Goal: Task Accomplishment & Management: Use online tool/utility

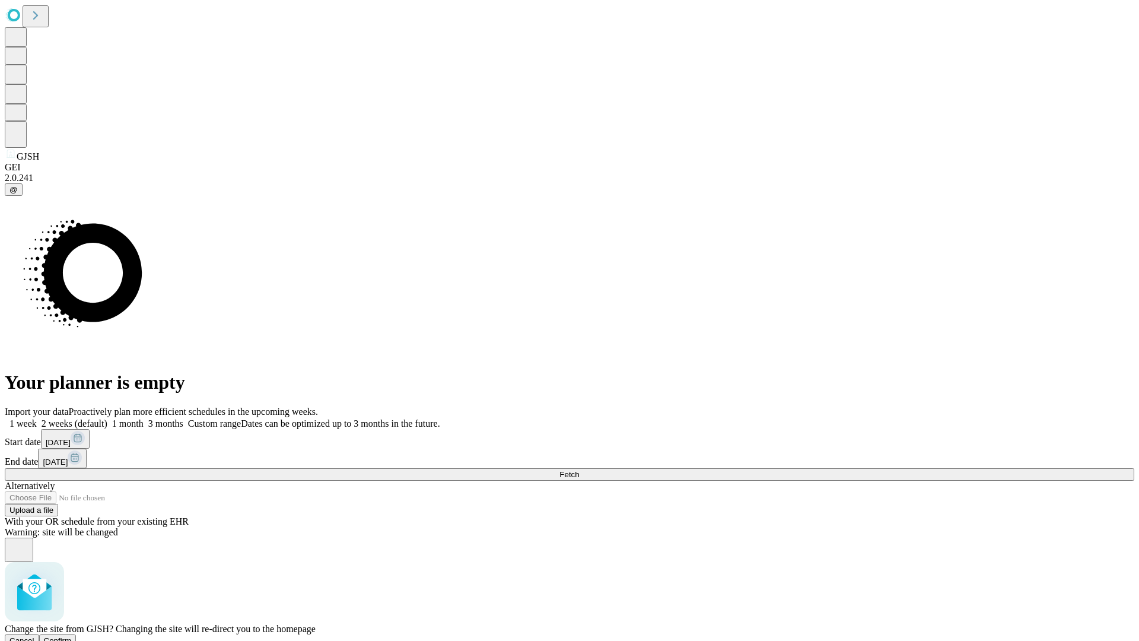
click at [72, 636] on span "Confirm" at bounding box center [58, 640] width 28 height 9
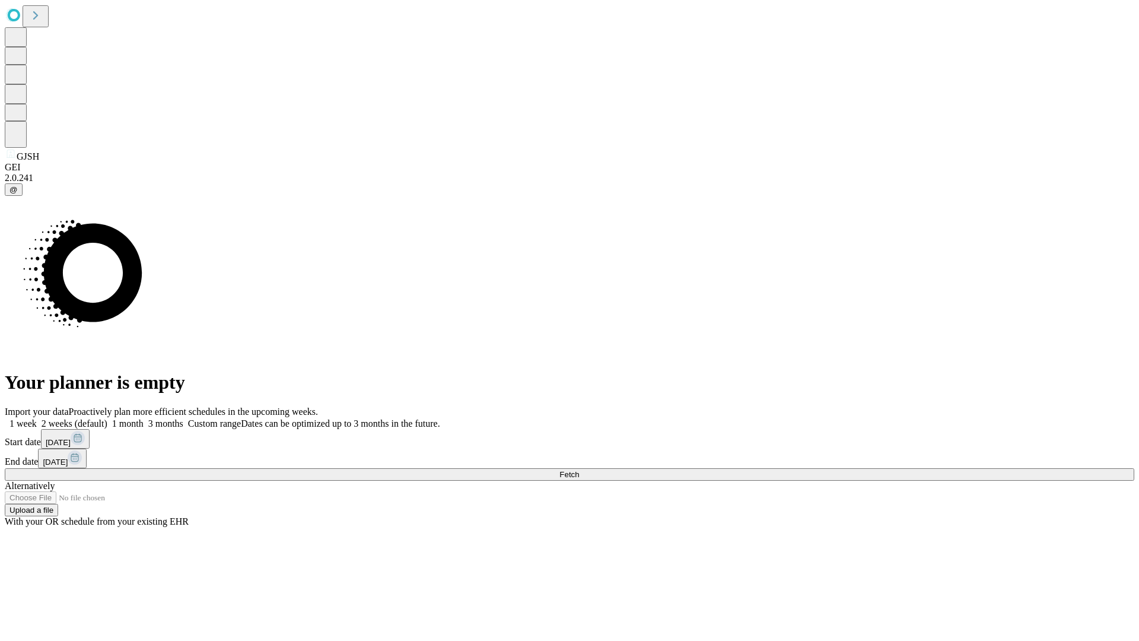
click at [107, 418] on label "2 weeks (default)" at bounding box center [72, 423] width 71 height 10
click at [579, 470] on span "Fetch" at bounding box center [570, 474] width 20 height 9
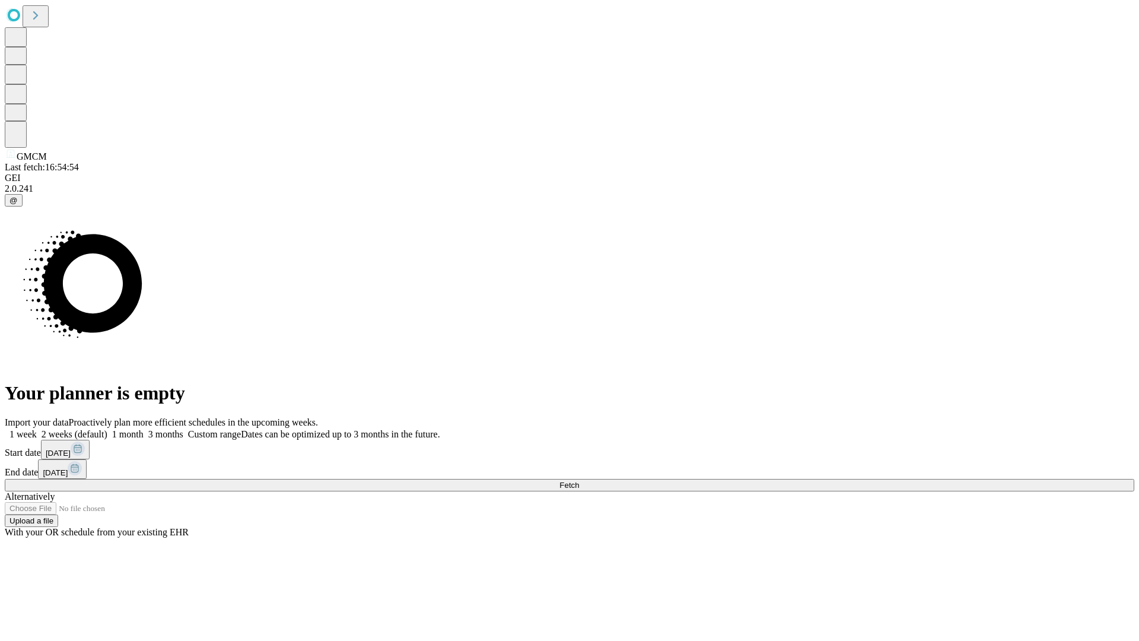
click at [107, 429] on label "2 weeks (default)" at bounding box center [72, 434] width 71 height 10
click at [579, 481] on span "Fetch" at bounding box center [570, 485] width 20 height 9
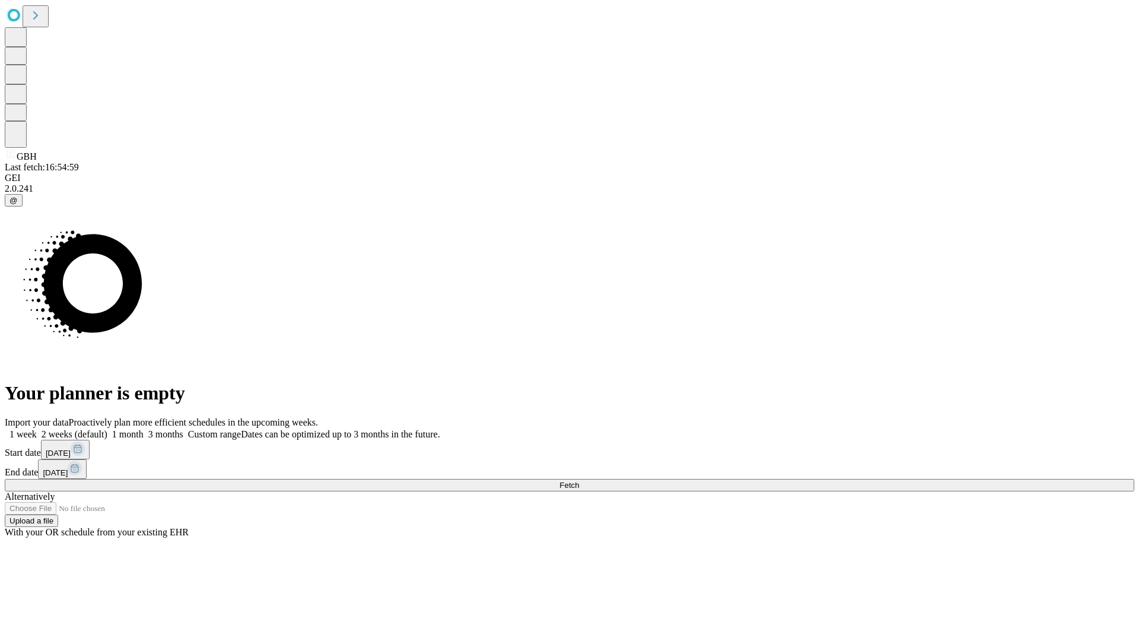
click at [107, 429] on label "2 weeks (default)" at bounding box center [72, 434] width 71 height 10
click at [579, 481] on span "Fetch" at bounding box center [570, 485] width 20 height 9
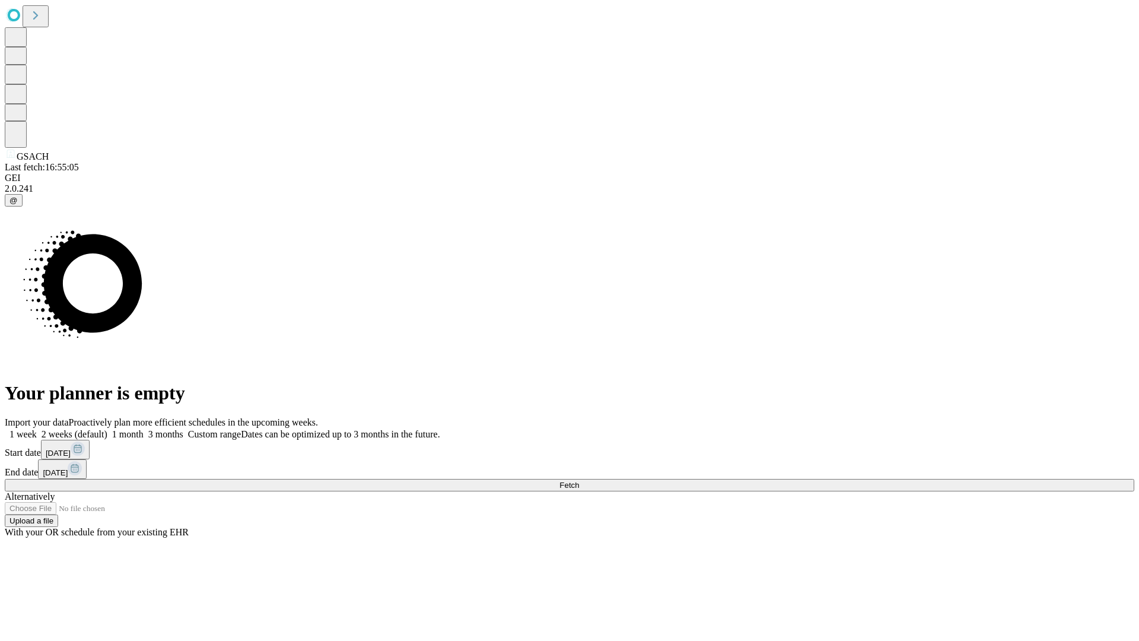
click at [107, 429] on label "2 weeks (default)" at bounding box center [72, 434] width 71 height 10
click at [579, 481] on span "Fetch" at bounding box center [570, 485] width 20 height 9
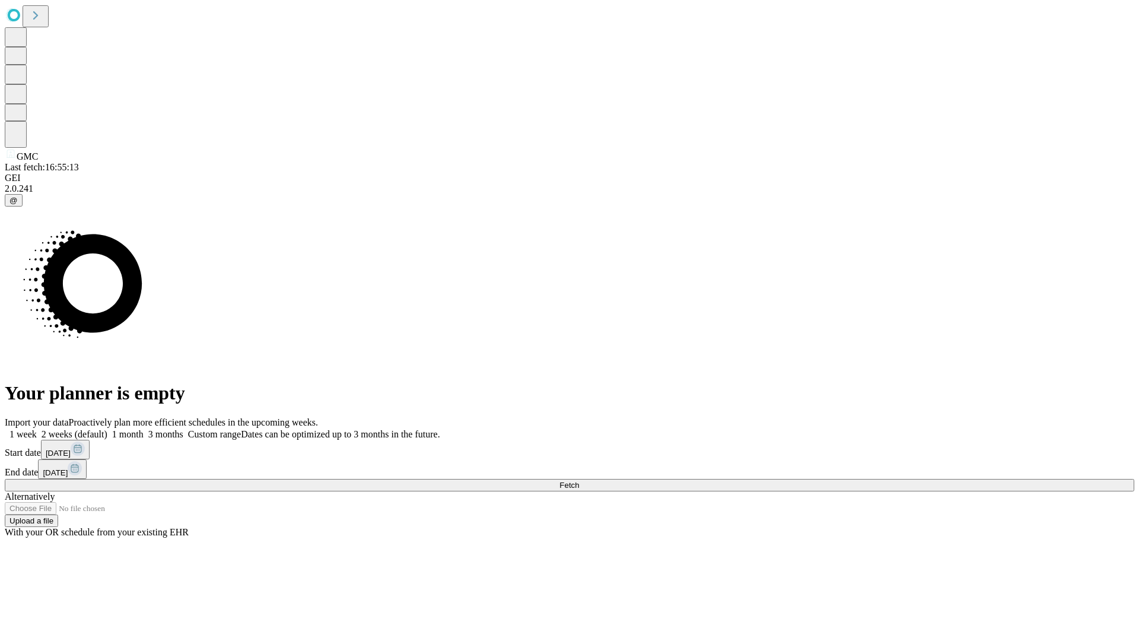
click at [107, 429] on label "2 weeks (default)" at bounding box center [72, 434] width 71 height 10
click at [579, 481] on span "Fetch" at bounding box center [570, 485] width 20 height 9
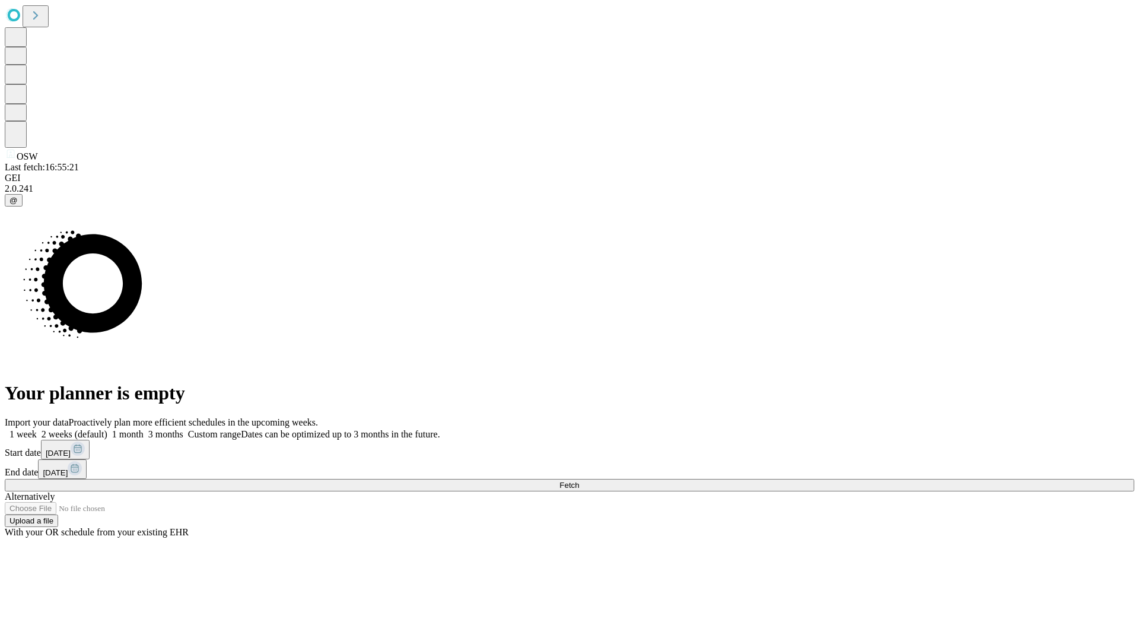
click at [579, 481] on span "Fetch" at bounding box center [570, 485] width 20 height 9
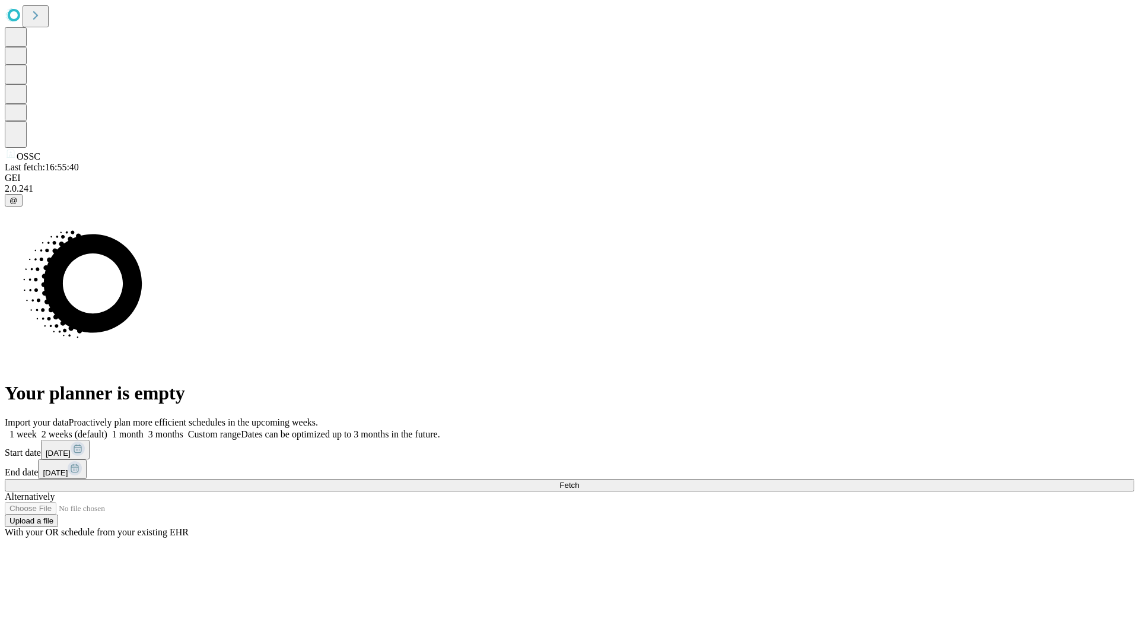
click at [107, 429] on label "2 weeks (default)" at bounding box center [72, 434] width 71 height 10
click at [579, 481] on span "Fetch" at bounding box center [570, 485] width 20 height 9
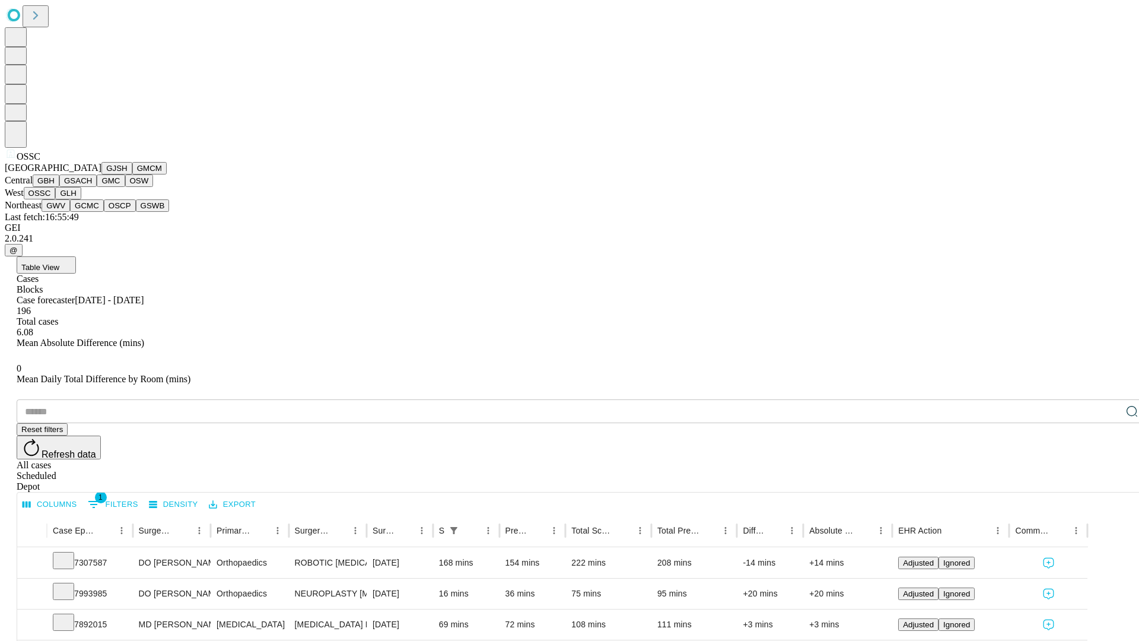
click at [81, 199] on button "GLH" at bounding box center [68, 193] width 26 height 12
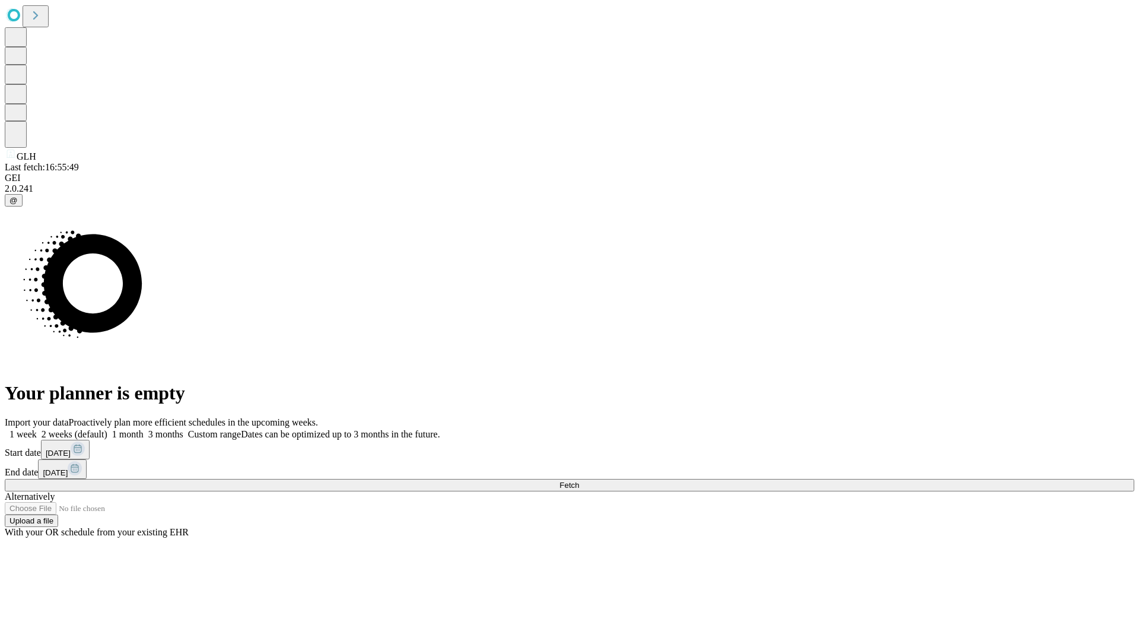
click at [107, 429] on label "2 weeks (default)" at bounding box center [72, 434] width 71 height 10
click at [579, 481] on span "Fetch" at bounding box center [570, 485] width 20 height 9
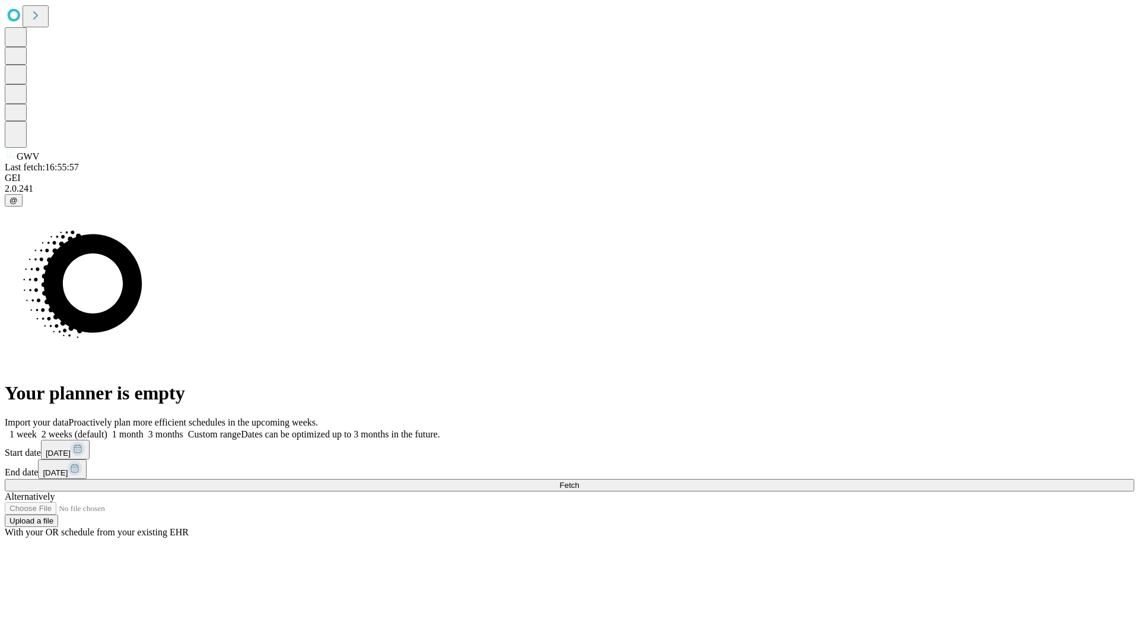
click at [107, 429] on label "2 weeks (default)" at bounding box center [72, 434] width 71 height 10
click at [579, 481] on span "Fetch" at bounding box center [570, 485] width 20 height 9
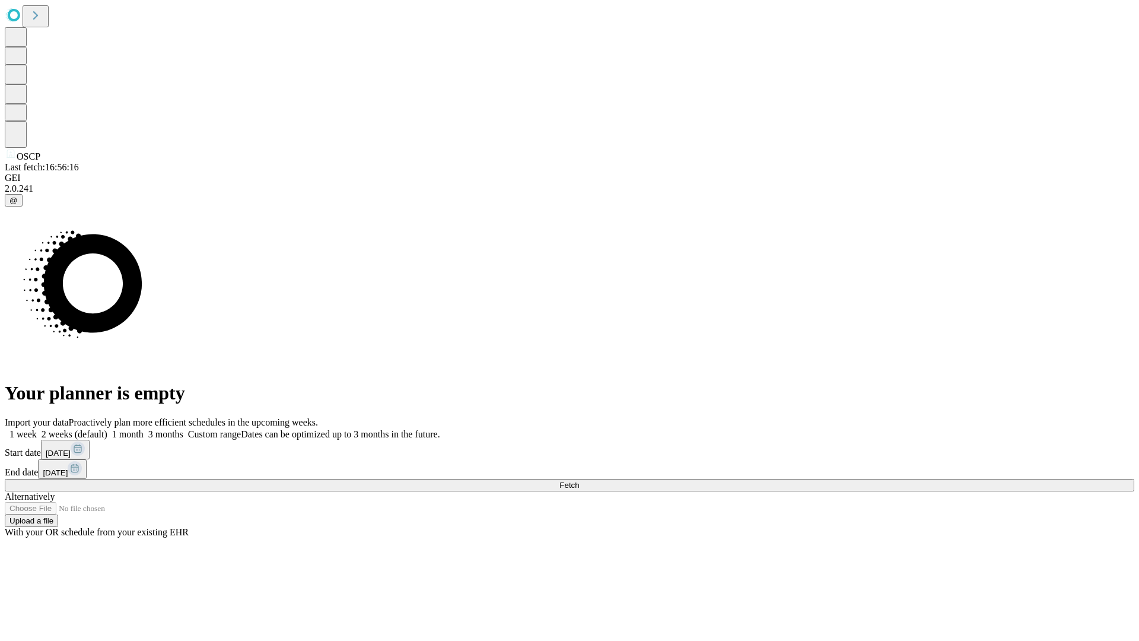
click at [579, 481] on span "Fetch" at bounding box center [570, 485] width 20 height 9
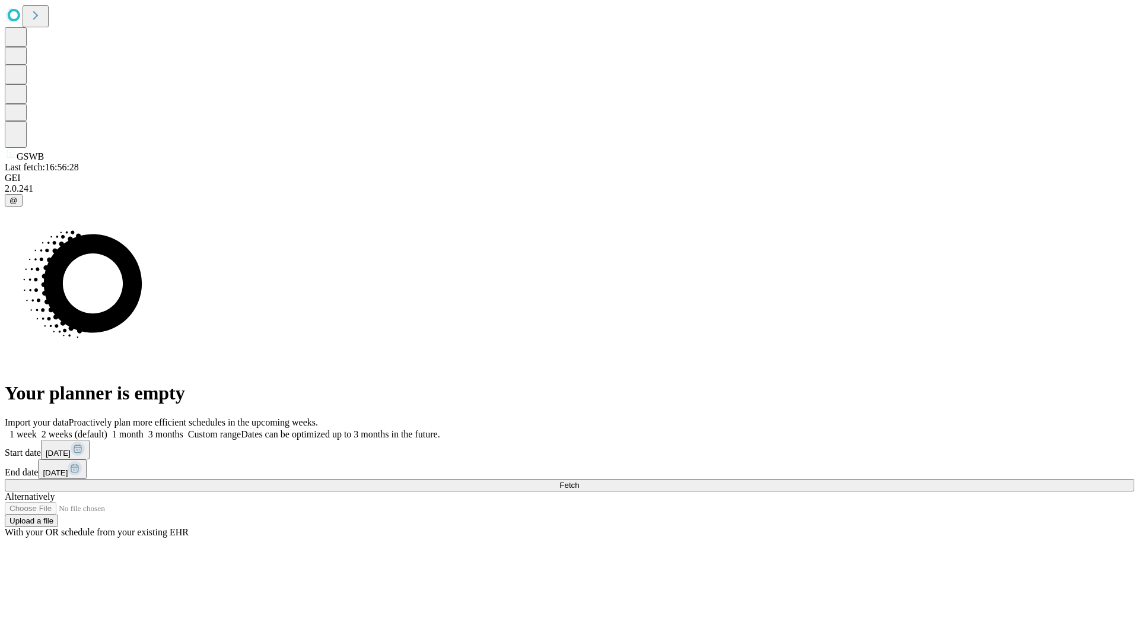
click at [107, 429] on label "2 weeks (default)" at bounding box center [72, 434] width 71 height 10
click at [579, 481] on span "Fetch" at bounding box center [570, 485] width 20 height 9
